Goal: Task Accomplishment & Management: Manage account settings

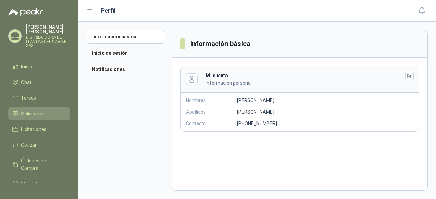
click at [44, 120] on link "Solicitudes" at bounding box center [39, 113] width 62 height 13
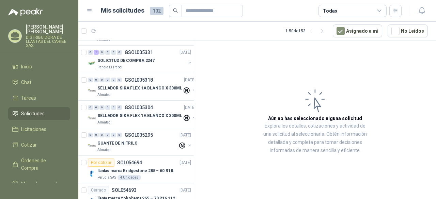
scroll to position [375, 0]
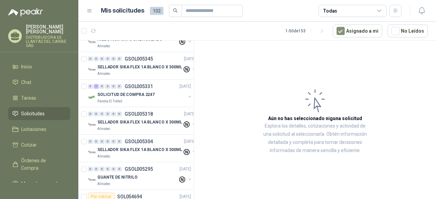
click at [146, 93] on p "SOLICITUD DE COMPRA 2247" at bounding box center [125, 95] width 57 height 6
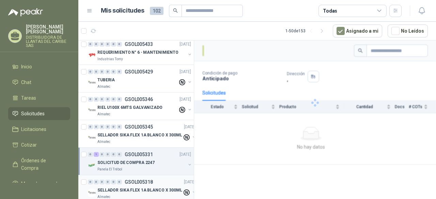
scroll to position [238, 0]
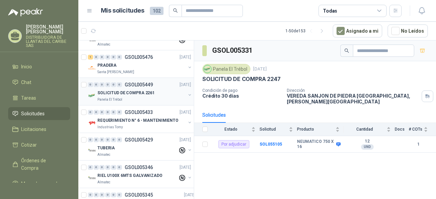
click at [158, 90] on div "SOLICITUD DE COMPRA 2261" at bounding box center [141, 93] width 88 height 8
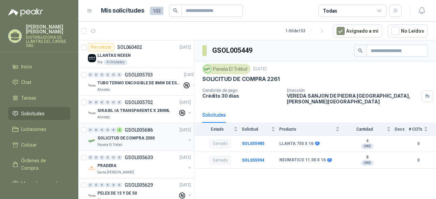
click at [154, 134] on div "SOLICITUD DE COMPRA 2300" at bounding box center [141, 138] width 88 height 8
